Goal: Information Seeking & Learning: Learn about a topic

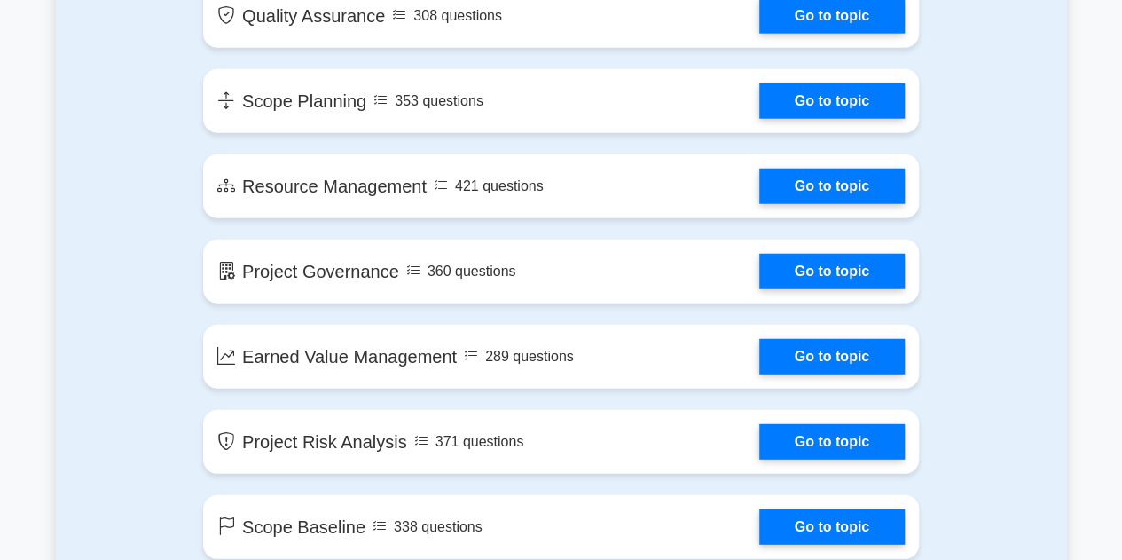
scroll to position [2282, 0]
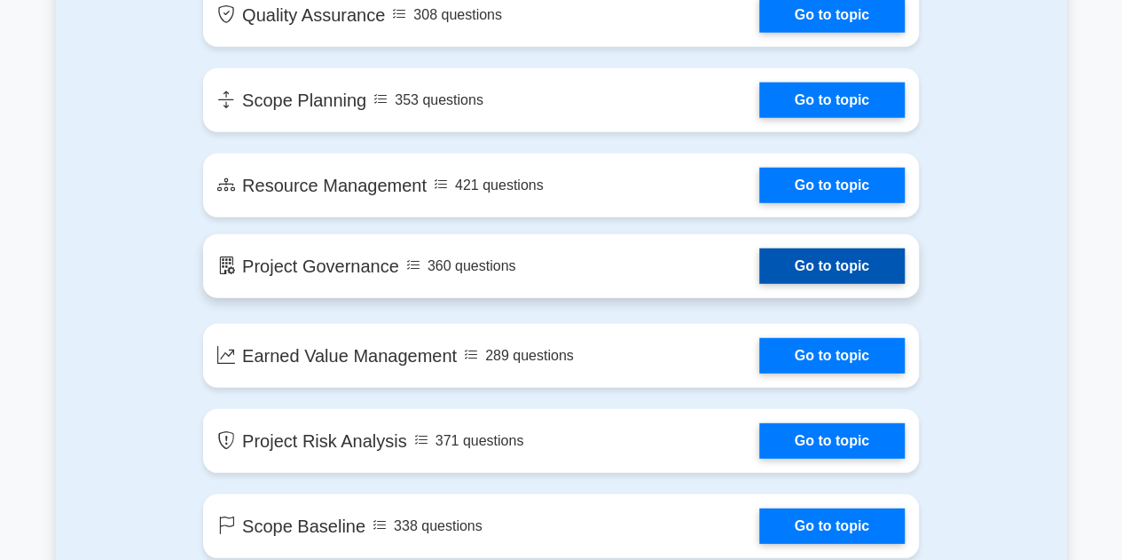
click at [759, 265] on link "Go to topic" at bounding box center [831, 265] width 145 height 35
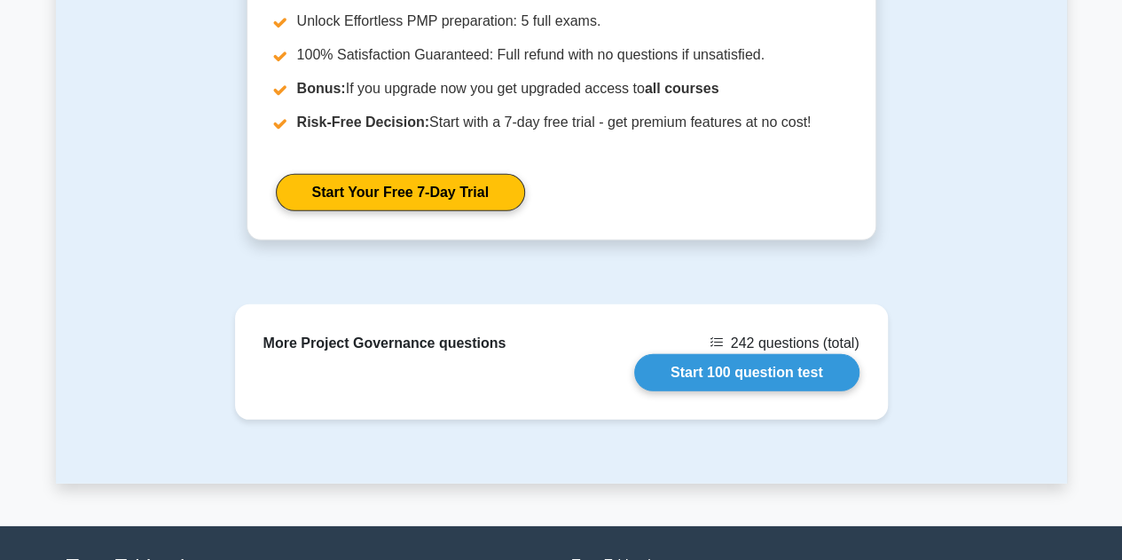
scroll to position [2603, 0]
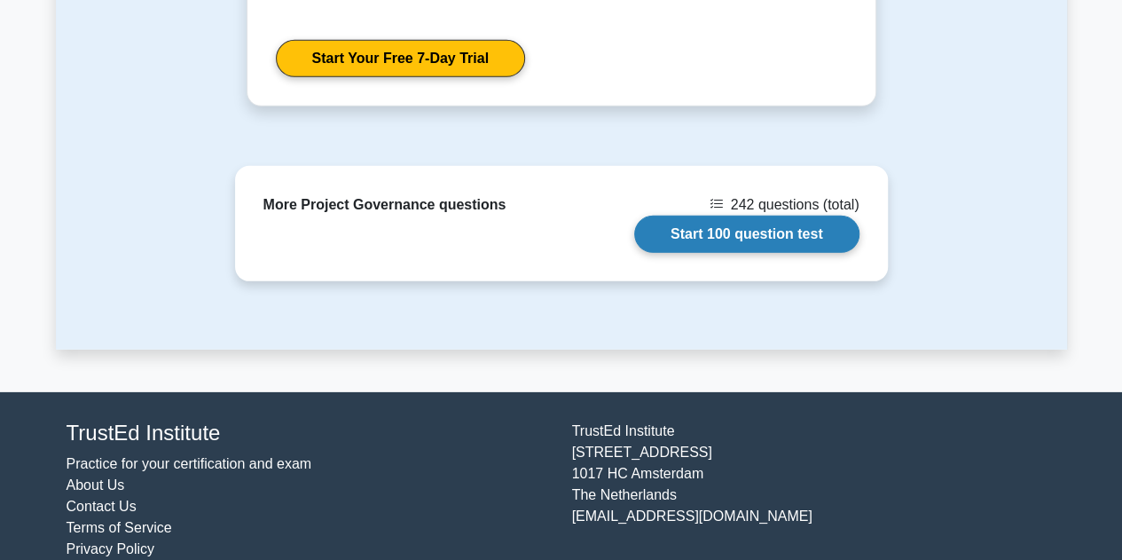
click at [751, 216] on link "Start 100 question test" at bounding box center [746, 234] width 225 height 37
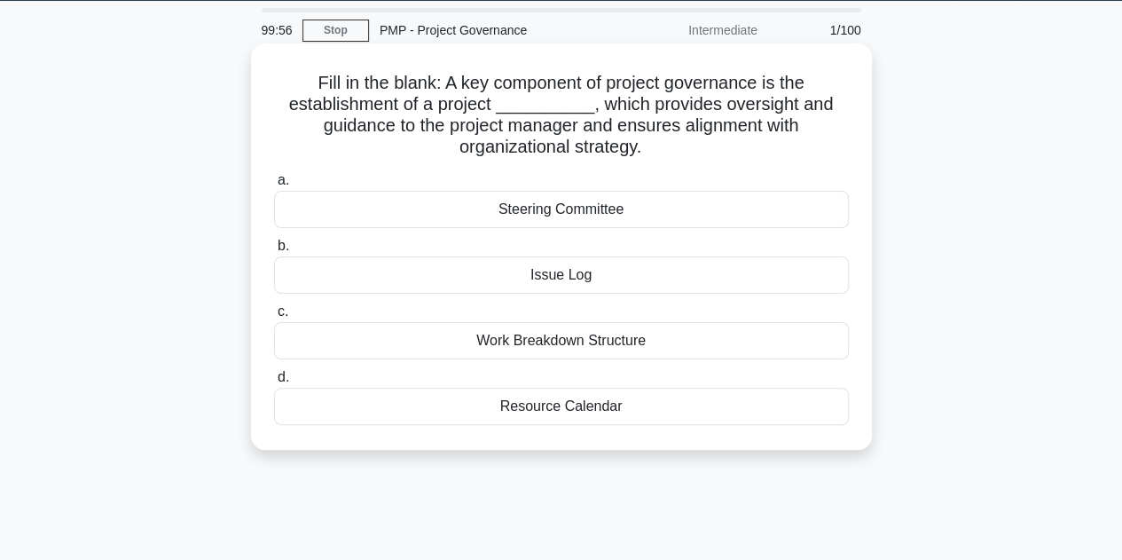
scroll to position [57, 0]
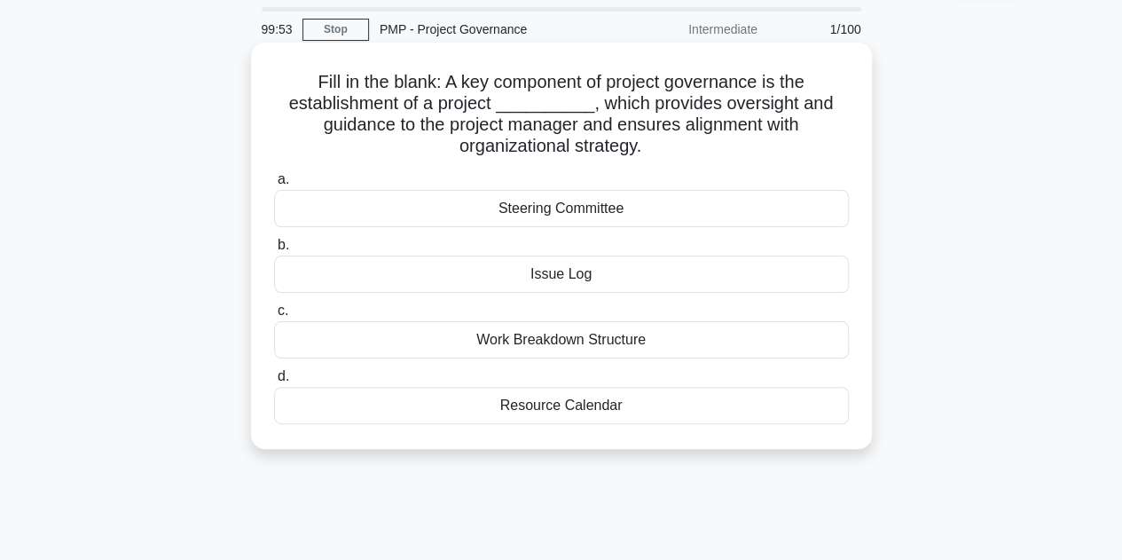
drag, startPoint x: 312, startPoint y: 81, endPoint x: 687, endPoint y: 415, distance: 502.0
click at [687, 415] on div "Fill in the blank: A key component of project governance is the establishment o…" at bounding box center [561, 246] width 607 height 392
copy div "Fill in the blank: A key component of project governance is the establishment o…"
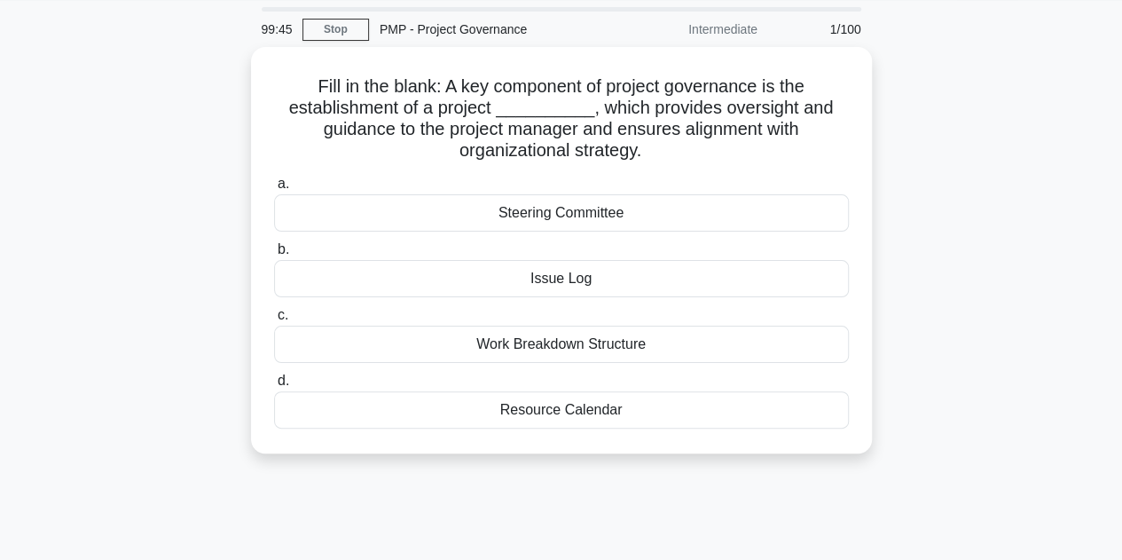
click at [1054, 507] on div "99:45 Stop PMP - Project Governance Intermediate 1/100 Fill in the blank: A key…" at bounding box center [561, 450] width 1011 height 887
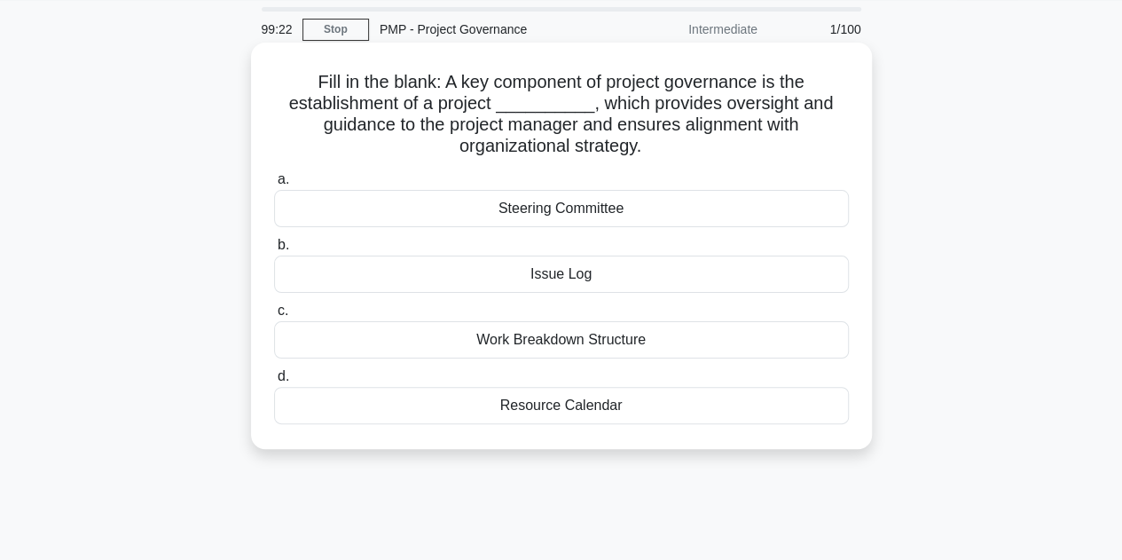
click at [623, 210] on div "Steering Committee" at bounding box center [561, 208] width 575 height 37
click at [274, 185] on input "a. Steering Committee" at bounding box center [274, 180] width 0 height 12
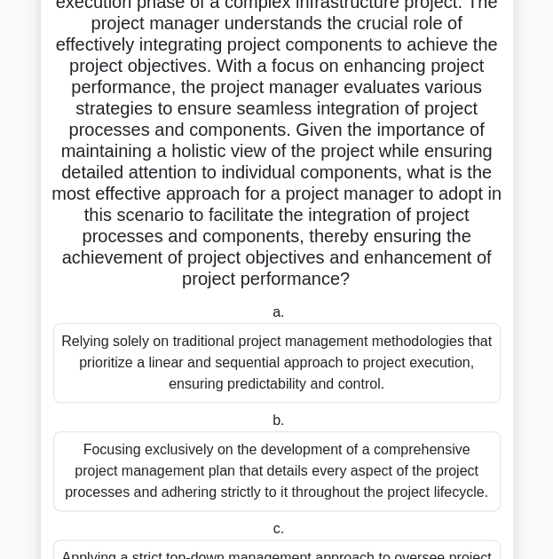
scroll to position [69, 0]
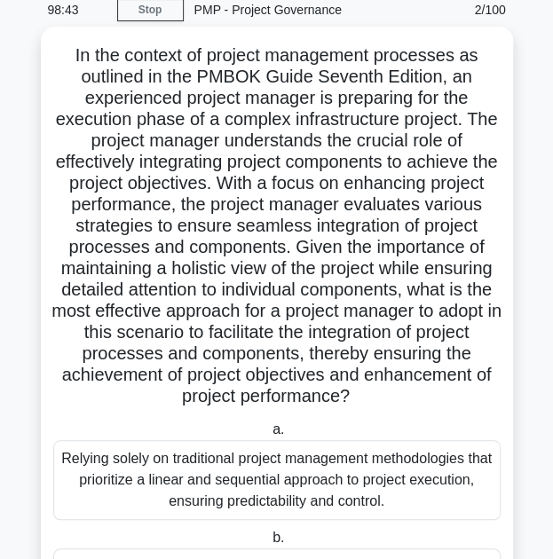
click at [280, 166] on h5 "In the context of project management processes as outlined in the PMBOK Guide S…" at bounding box center [276, 226] width 451 height 364
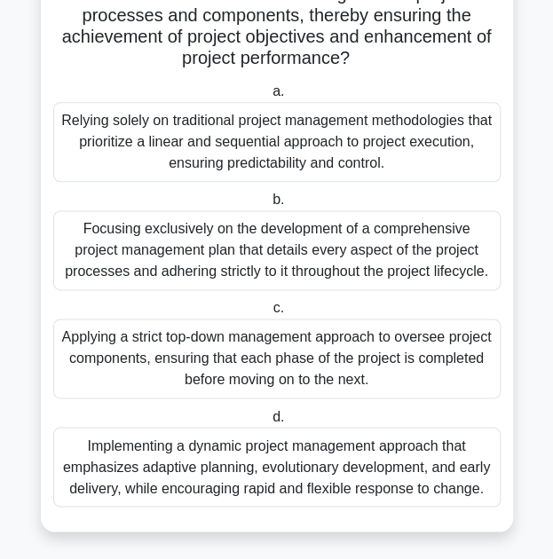
scroll to position [413, 0]
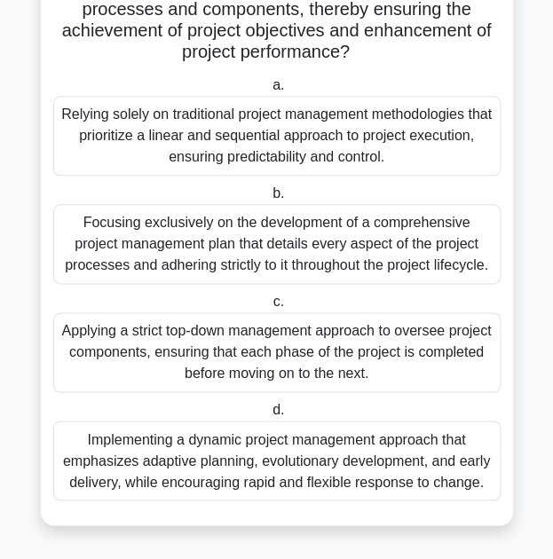
drag, startPoint x: 73, startPoint y: 52, endPoint x: 484, endPoint y: 484, distance: 596.1
click at [484, 484] on div "In the context of project management processes as outlined in the PMBOK Guide S…" at bounding box center [277, 103] width 458 height 829
copy div "In the context of project management processes as outlined in the PMBOK Guide S…"
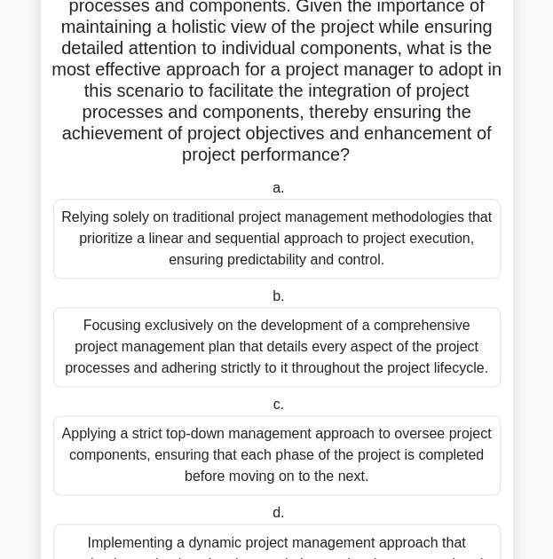
scroll to position [309, 0]
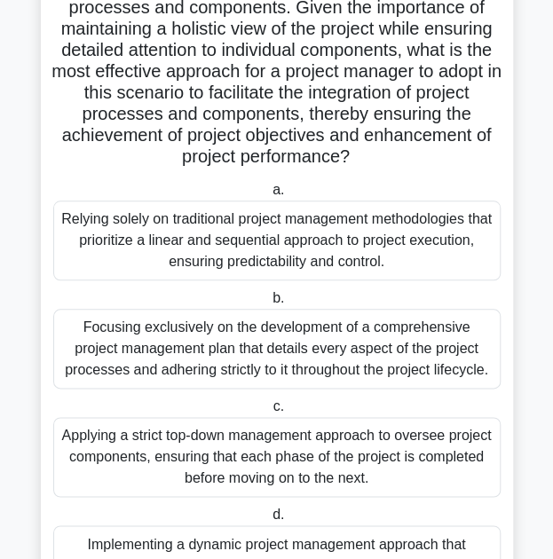
click at [330, 363] on div "Focusing exclusively on the development of a comprehensive project management p…" at bounding box center [276, 349] width 447 height 80
click at [269, 304] on input "b. Focusing exclusively on the development of a comprehensive project managemen…" at bounding box center [269, 299] width 0 height 12
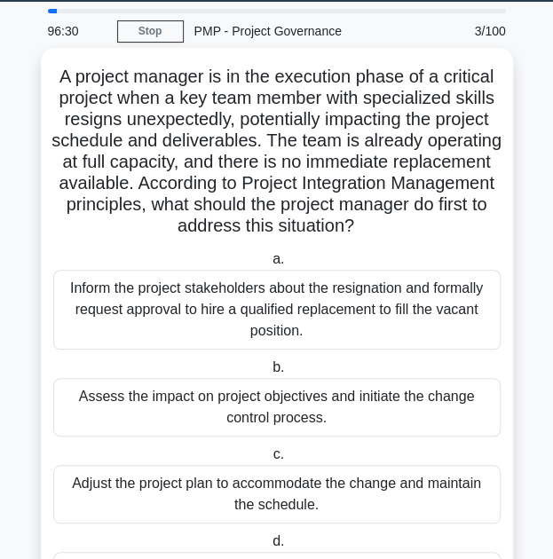
scroll to position [110, 0]
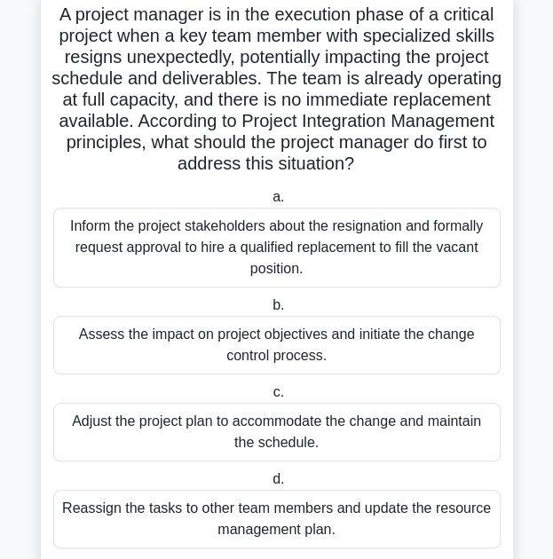
drag, startPoint x: 57, startPoint y: 133, endPoint x: 436, endPoint y: 539, distance: 555.5
click at [436, 539] on div "A project manager is in the execution phase of a critical project when a key te…" at bounding box center [277, 279] width 458 height 573
copy div "A project manager is in the execution phase of a critical project when a key te…"
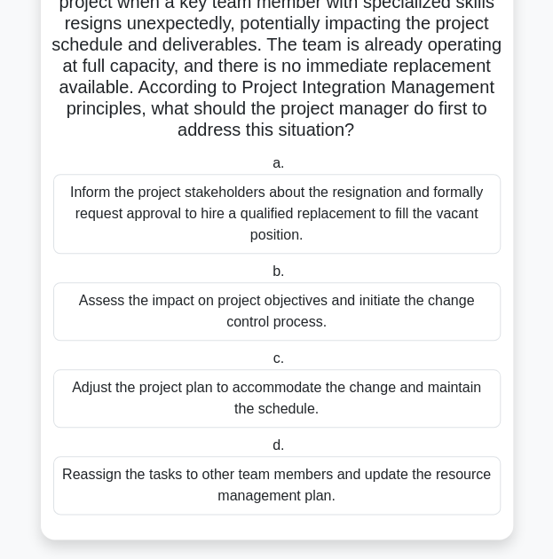
scroll to position [147, 0]
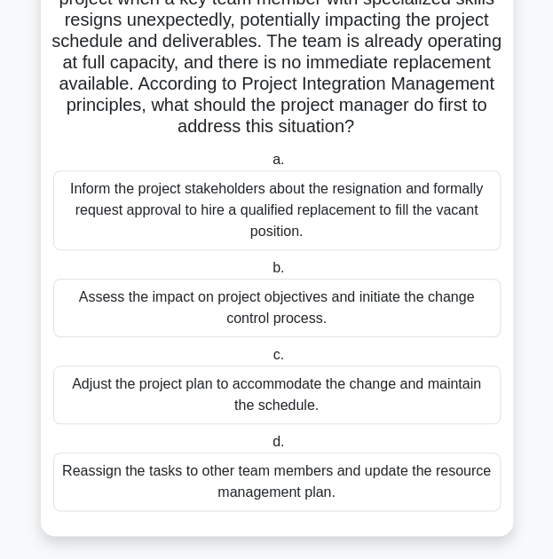
click at [300, 208] on div "Inform the project stakeholders about the resignation and formally request appr…" at bounding box center [276, 210] width 447 height 80
click at [269, 166] on input "a. Inform the project stakeholders about the resignation and formally request a…" at bounding box center [269, 160] width 0 height 12
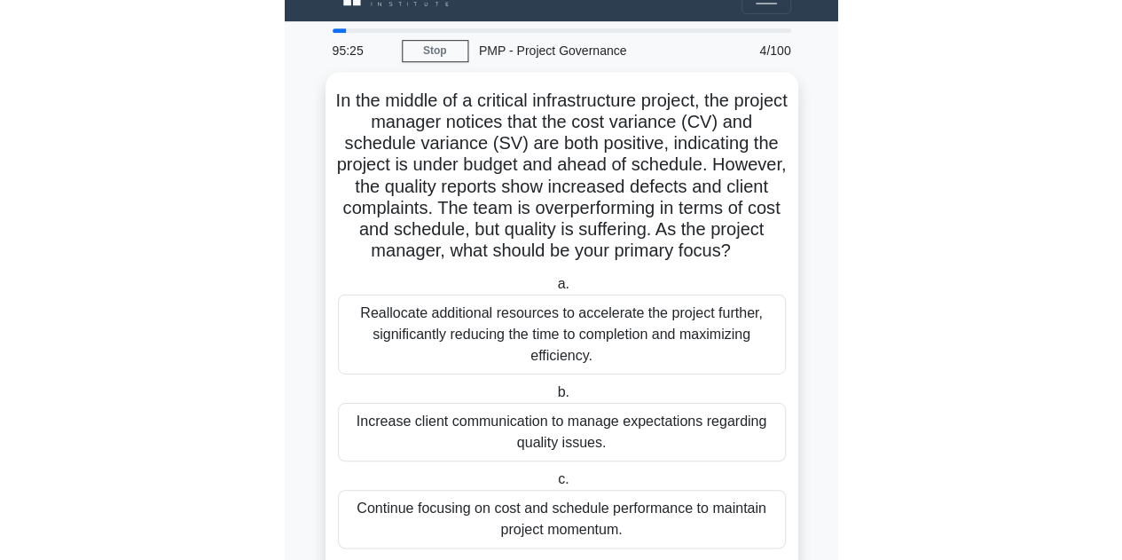
scroll to position [179, 0]
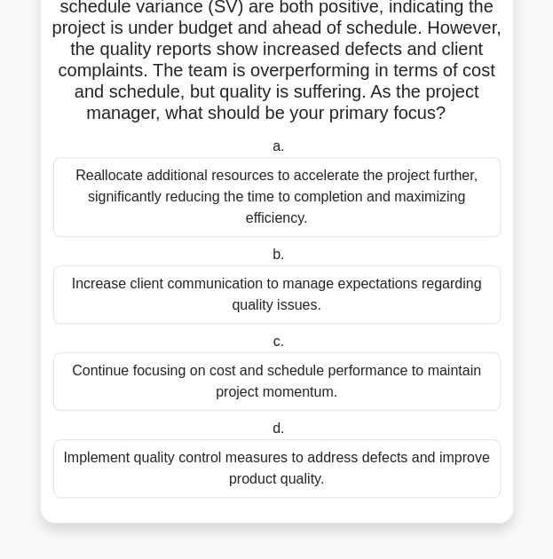
drag, startPoint x: 61, startPoint y: 98, endPoint x: 389, endPoint y: 492, distance: 512.2
click at [389, 492] on div "In the middle of a critical infrastructure project, the project manager notices…" at bounding box center [277, 228] width 458 height 573
copy div "In the middle of a critical infrastructure project, the project manager notices…"
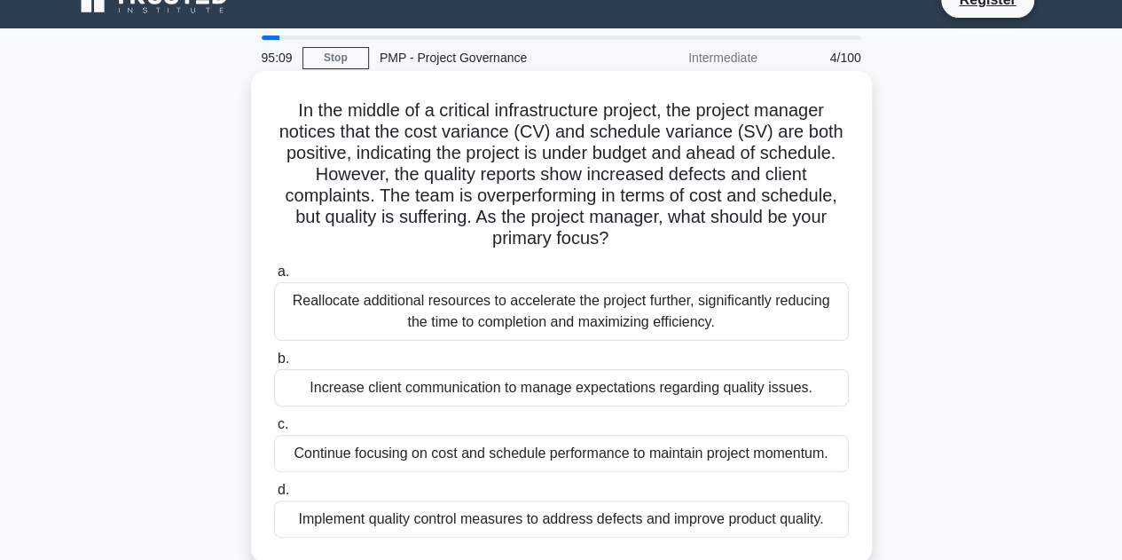
scroll to position [33, 0]
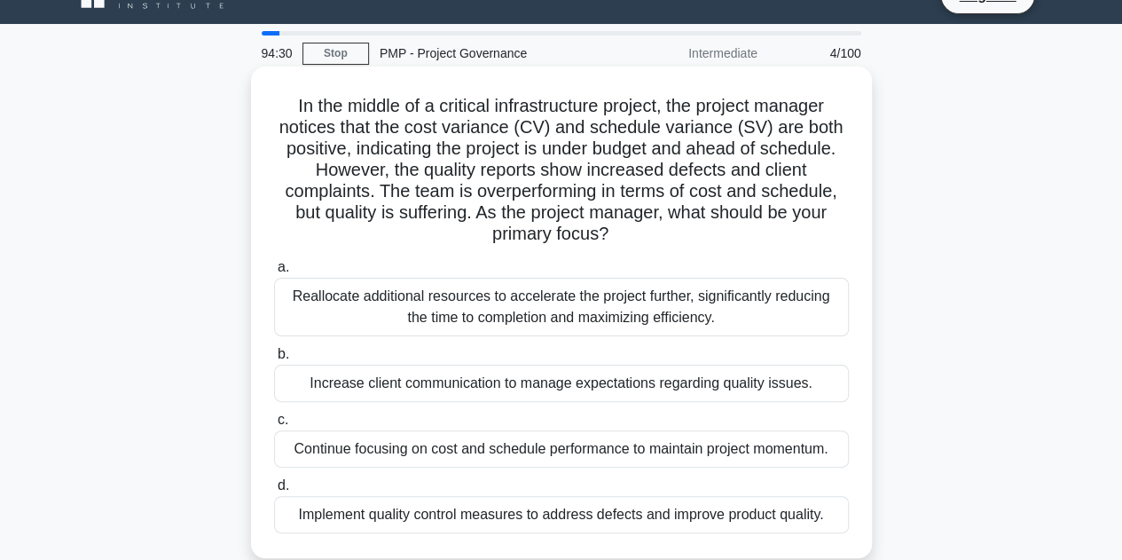
click at [480, 347] on label "b. Increase client communication to manage expectations regarding quality issue…" at bounding box center [561, 372] width 575 height 59
click at [274, 349] on input "b. Increase client communication to manage expectations regarding quality issue…" at bounding box center [274, 355] width 0 height 12
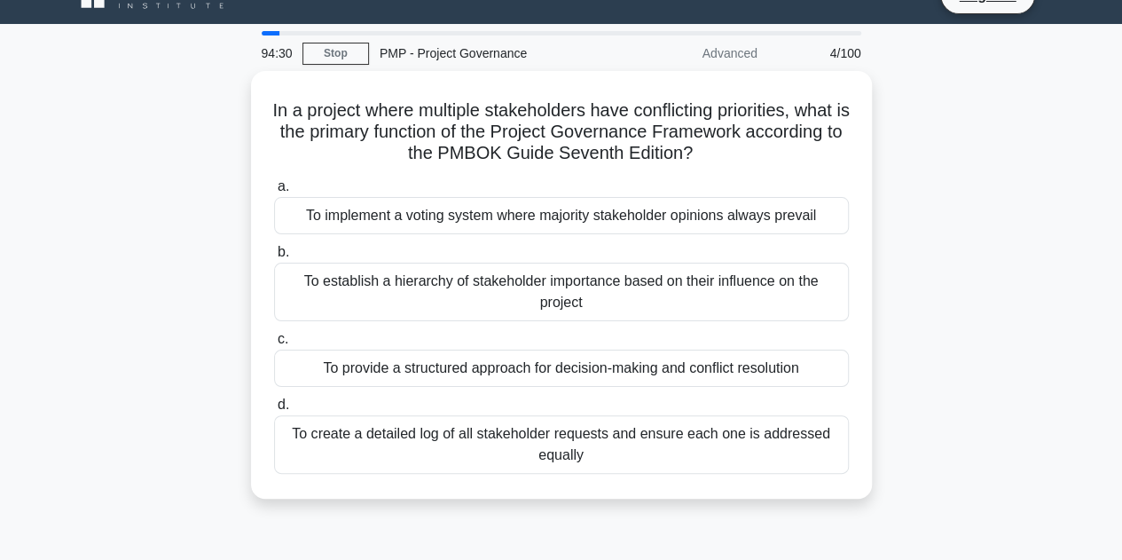
scroll to position [0, 0]
